Goal: Task Accomplishment & Management: Manage account settings

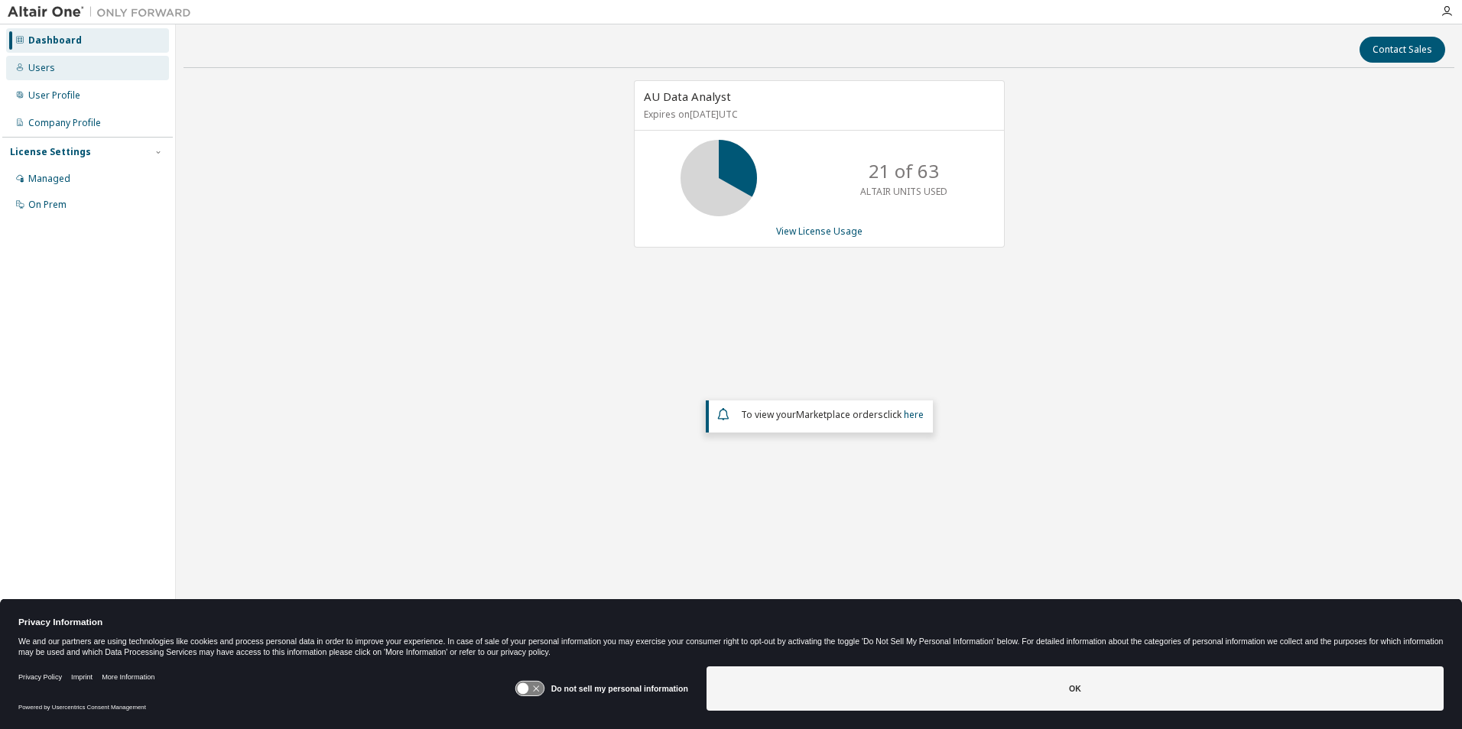
click at [73, 65] on div "Users" at bounding box center [87, 68] width 163 height 24
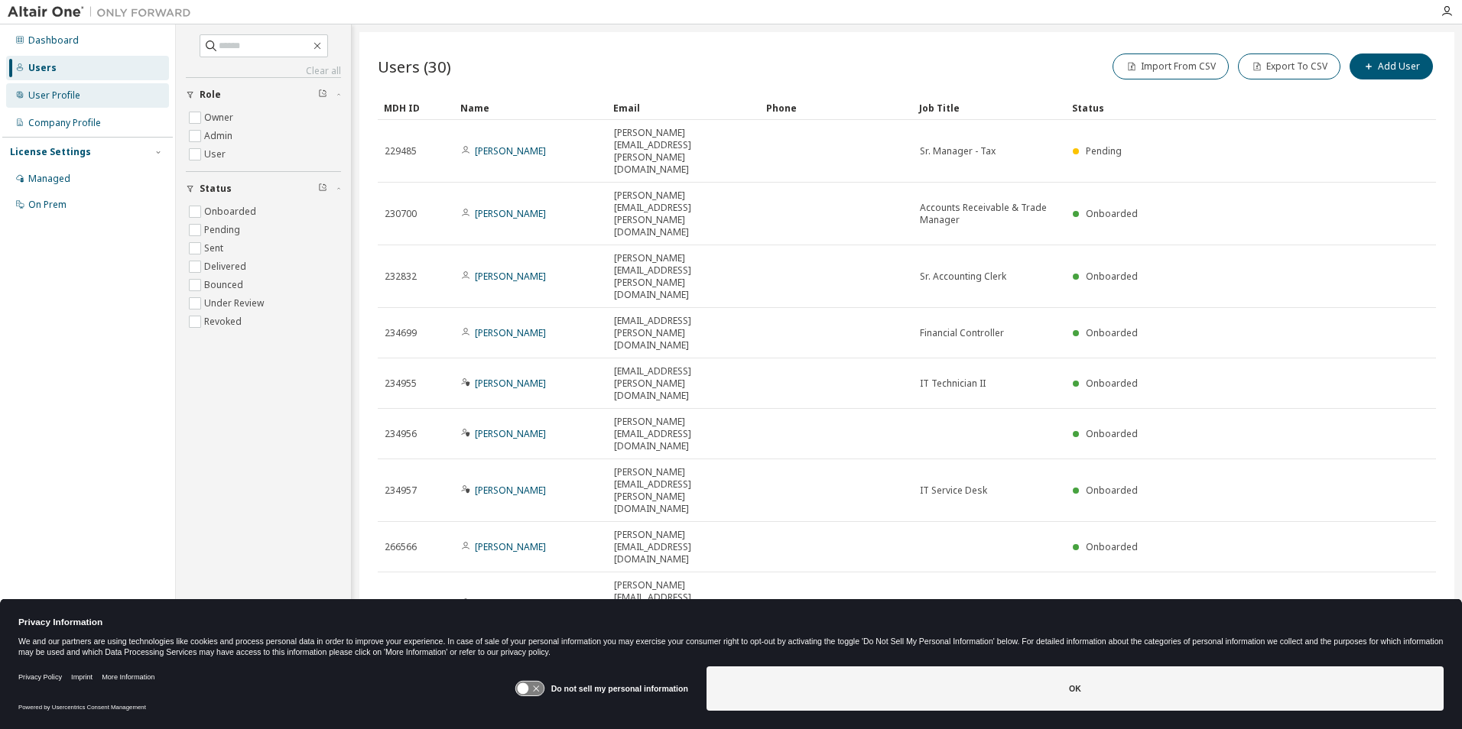
click at [61, 99] on div "User Profile" at bounding box center [54, 95] width 52 height 12
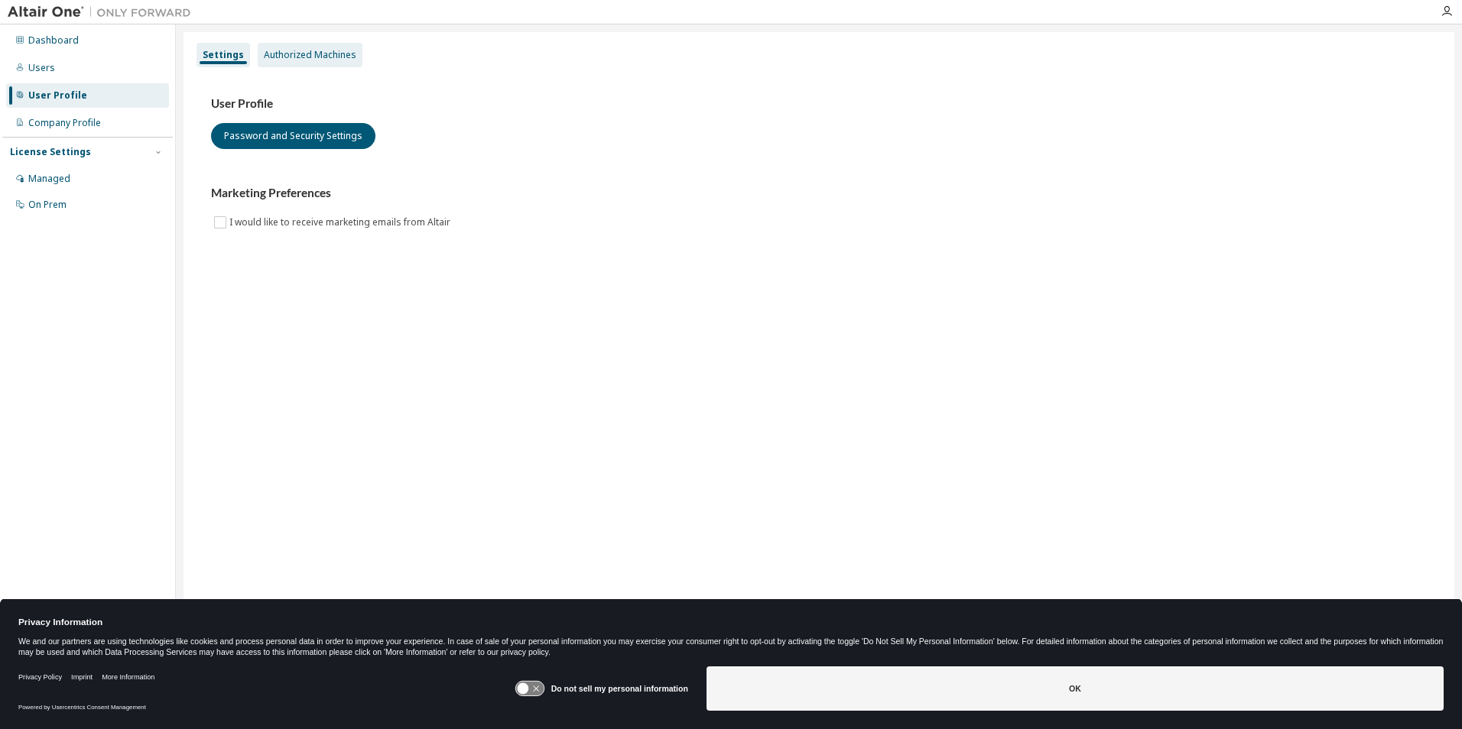
click at [339, 60] on div "Authorized Machines" at bounding box center [310, 55] width 93 height 12
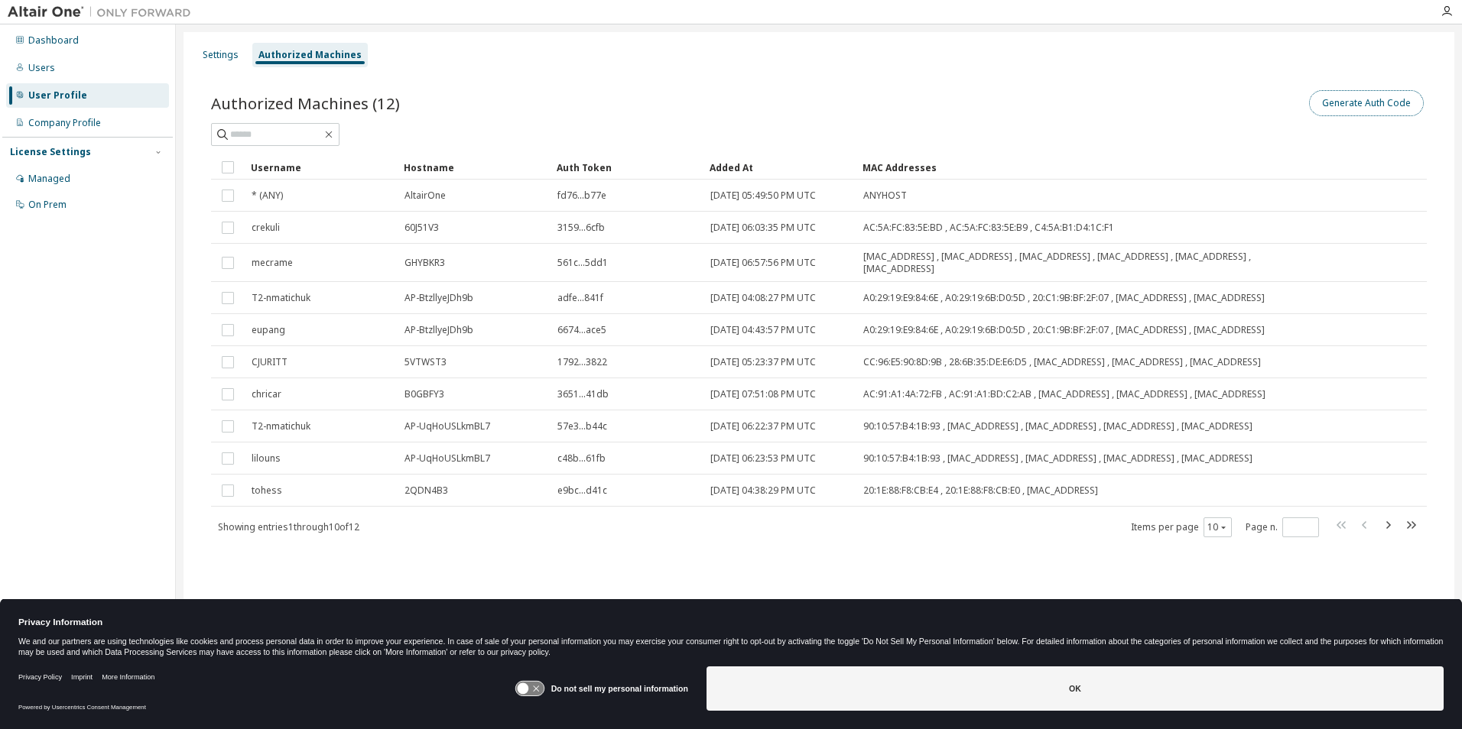
click at [1372, 112] on button "Generate Auth Code" at bounding box center [1366, 103] width 115 height 26
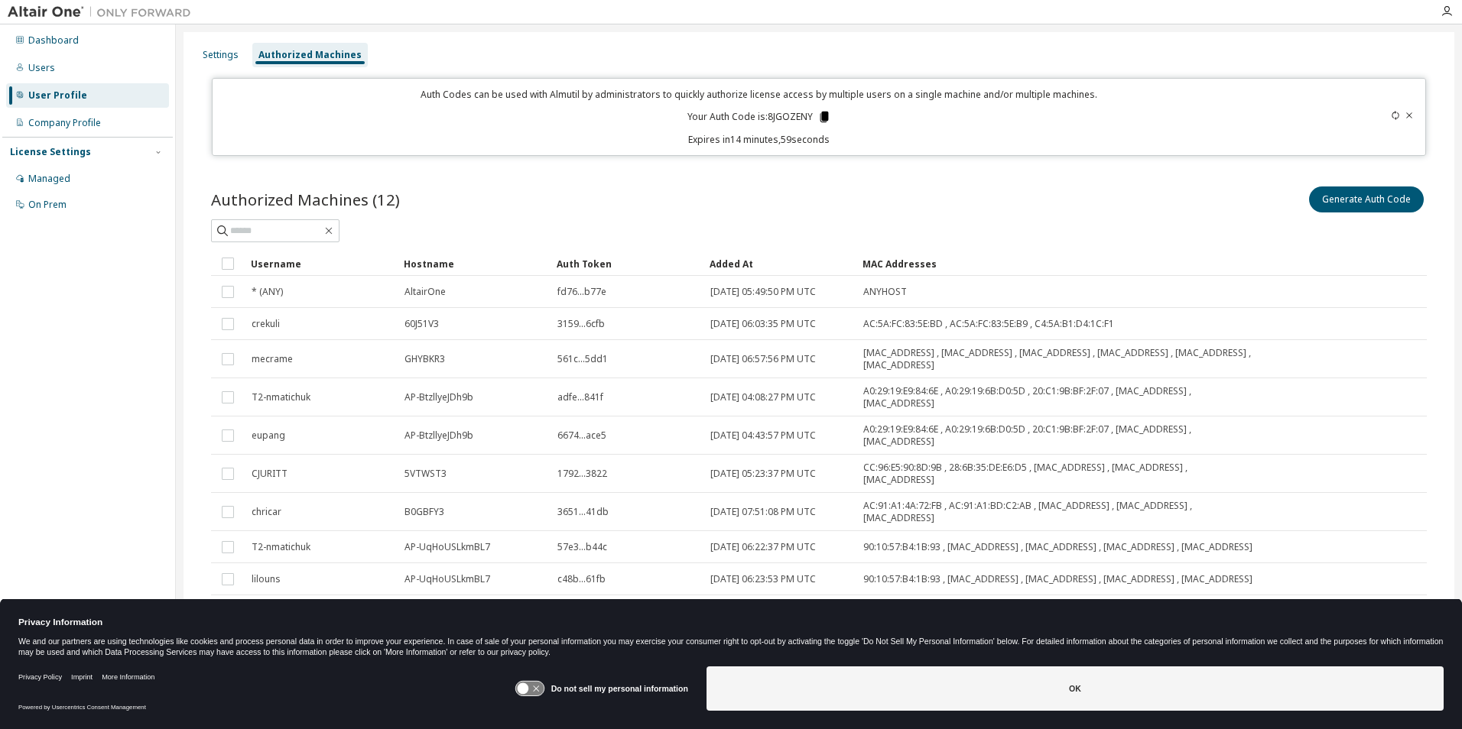
click at [820, 122] on icon at bounding box center [824, 117] width 14 height 14
